Goal: Information Seeking & Learning: Find specific fact

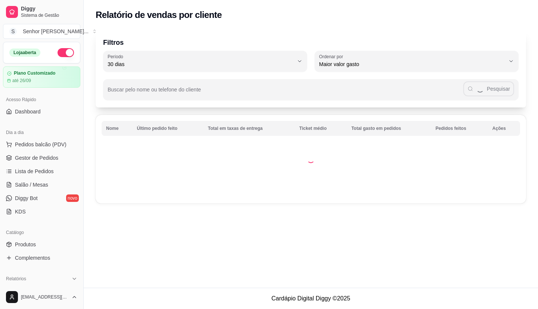
select select "30"
select select "HIGHEST_TOTAL_SPENT_WITH_ORDERS"
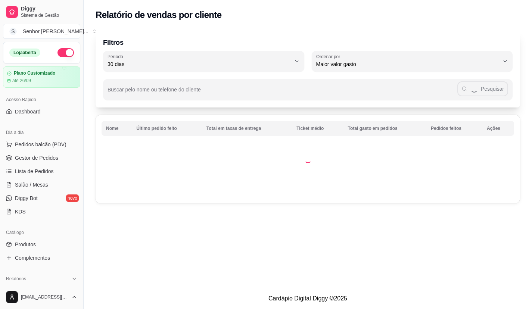
scroll to position [75, 0]
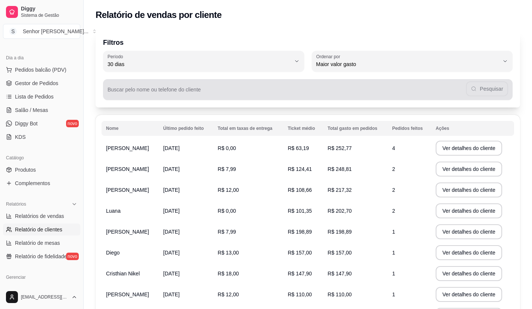
click at [166, 85] on div "Pesquisar" at bounding box center [308, 89] width 401 height 15
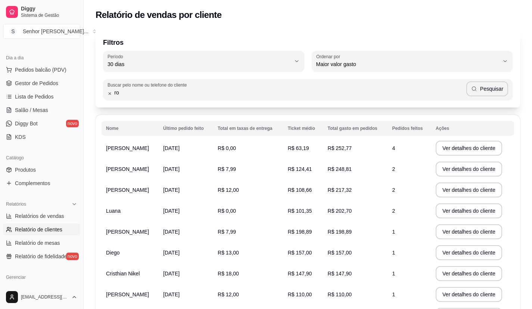
type input "r"
type input "o"
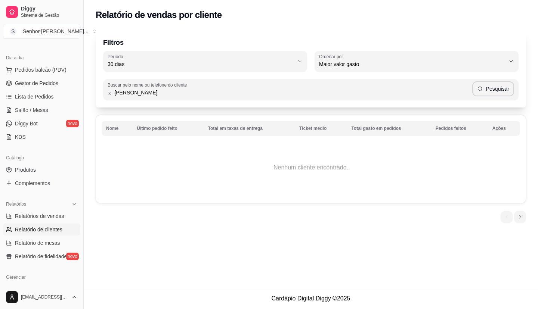
type input "[PERSON_NAME]"
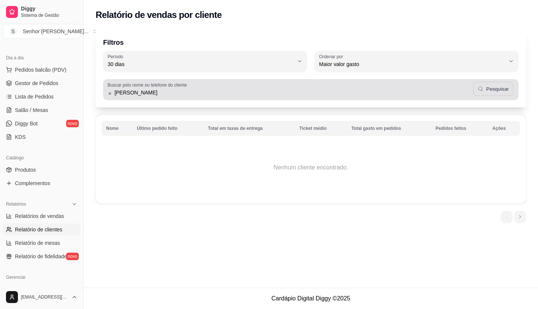
click at [494, 93] on button "Pesquisar" at bounding box center [492, 89] width 41 height 15
click at [476, 86] on button "Pesquisar" at bounding box center [493, 88] width 42 height 15
click at [476, 86] on div "[PERSON_NAME]" at bounding box center [311, 89] width 406 height 15
click at [476, 86] on button "Pesquisar" at bounding box center [492, 89] width 41 height 15
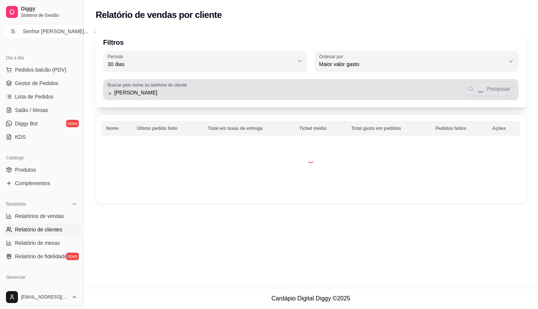
click at [476, 86] on button "Pesquisar" at bounding box center [488, 88] width 50 height 15
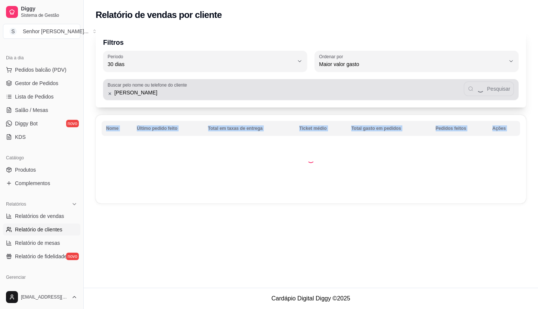
click at [476, 86] on div "[PERSON_NAME]" at bounding box center [311, 89] width 406 height 15
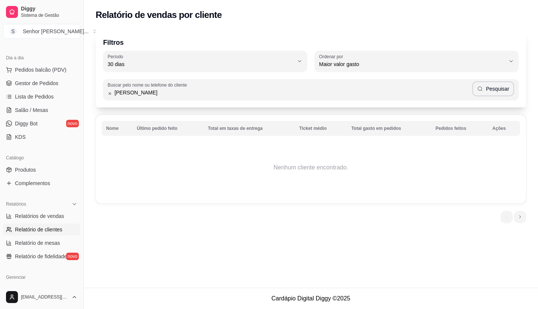
drag, startPoint x: 148, startPoint y: 99, endPoint x: 110, endPoint y: 103, distance: 38.3
click at [110, 103] on div "Filtros 30 Período Hoje Ontem 7 dias 15 dias 30 dias 45 dias 60 dias Período 30…" at bounding box center [311, 69] width 430 height 78
drag, startPoint x: 142, startPoint y: 93, endPoint x: 93, endPoint y: 96, distance: 49.0
click at [93, 96] on div "Filtros 30 Período Hoje Ontem 7 dias 15 dias 30 dias 45 dias 60 dias Período 30…" at bounding box center [311, 128] width 454 height 206
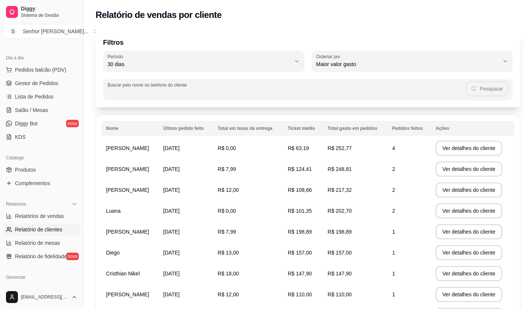
type input "r"
type input "R"
